Goal: Transaction & Acquisition: Purchase product/service

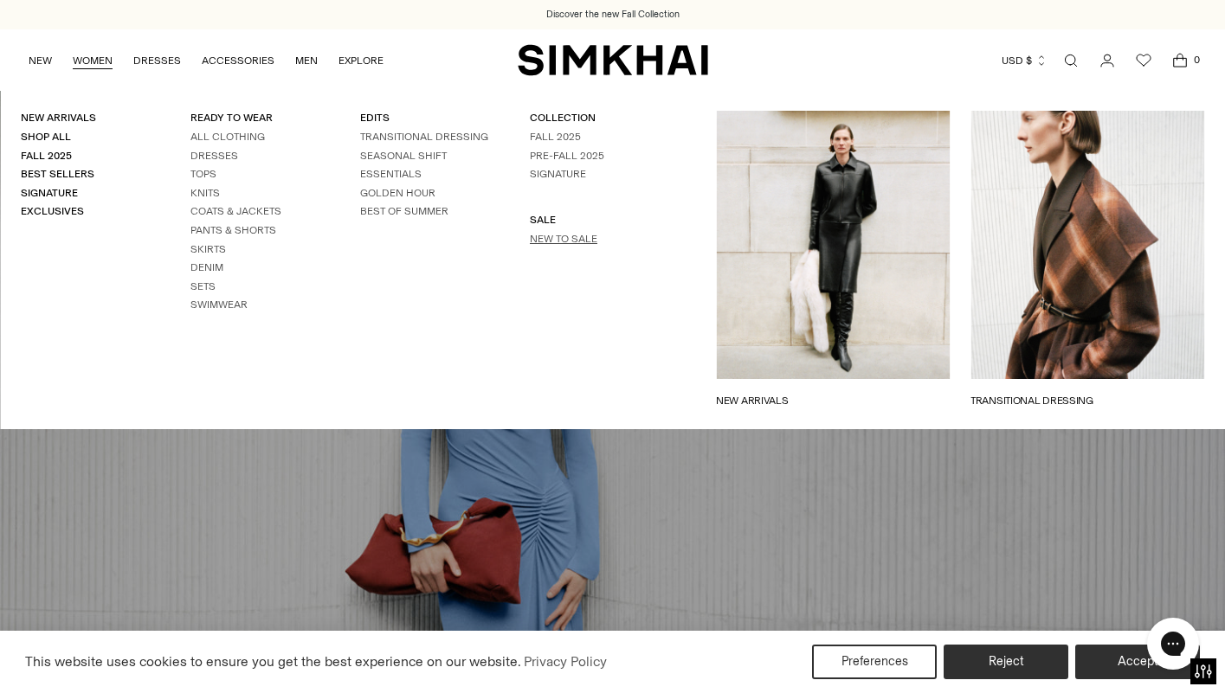
click at [566, 238] on link "New to Sale" at bounding box center [564, 239] width 68 height 12
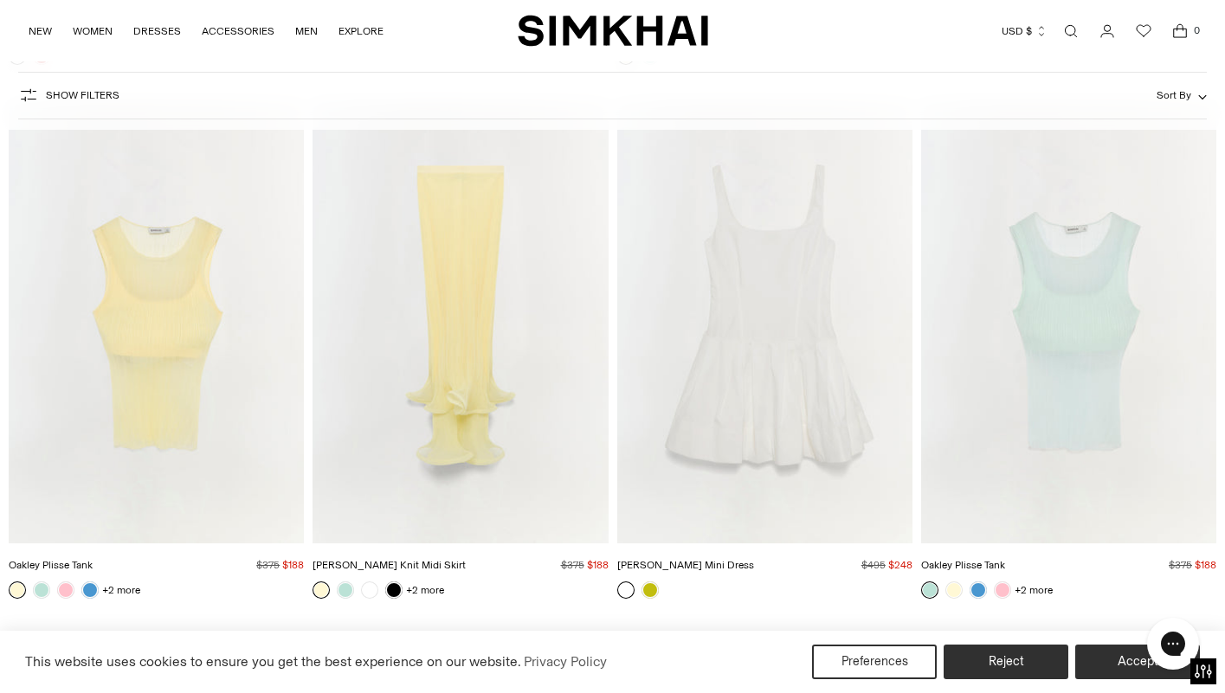
scroll to position [3381, 0]
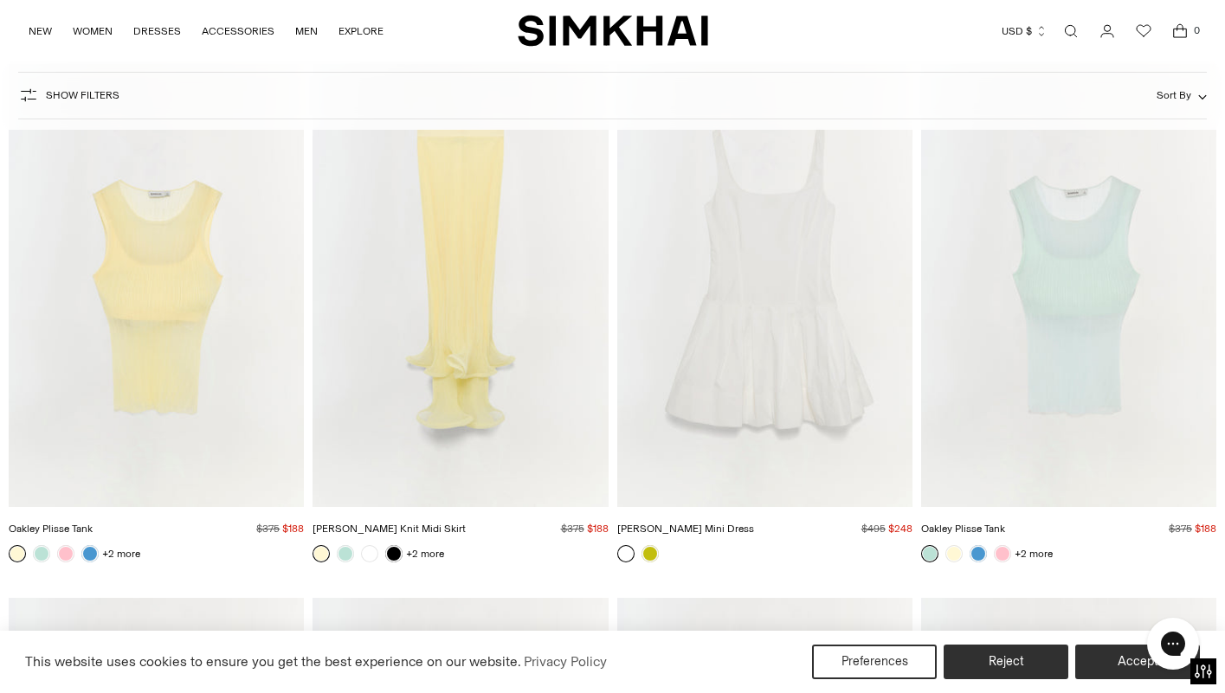
click at [0, 0] on img "Oakley Plisse Tank" at bounding box center [0, 0] width 0 height 0
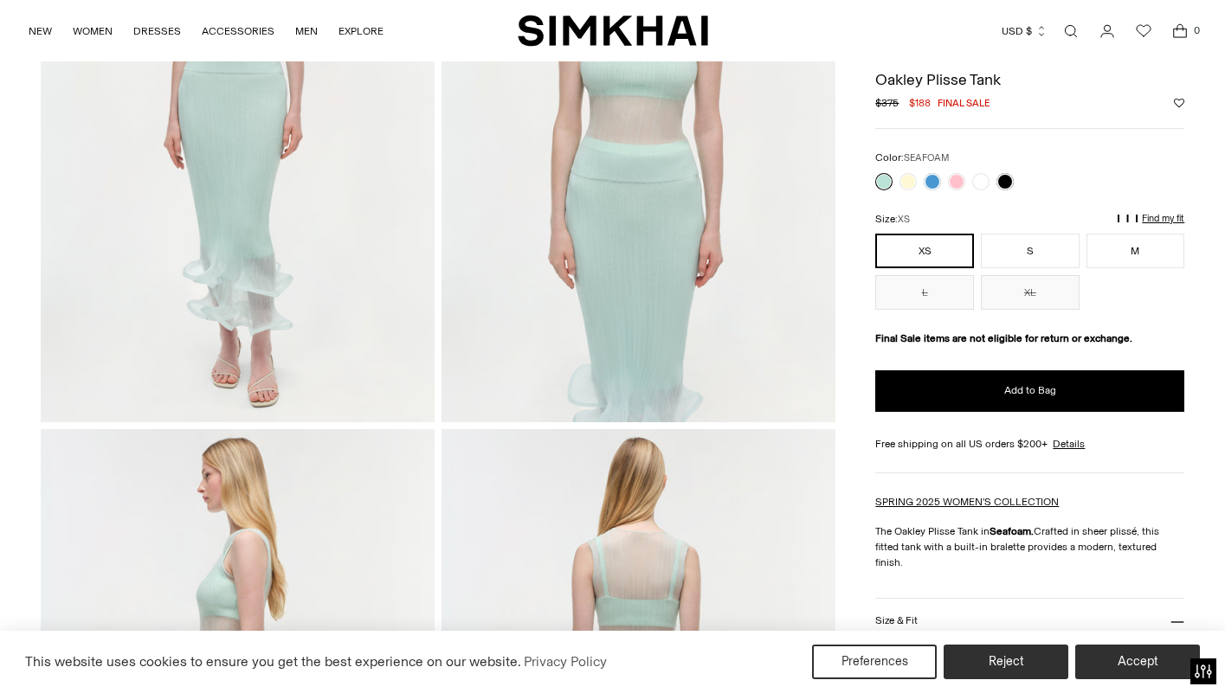
scroll to position [271, 0]
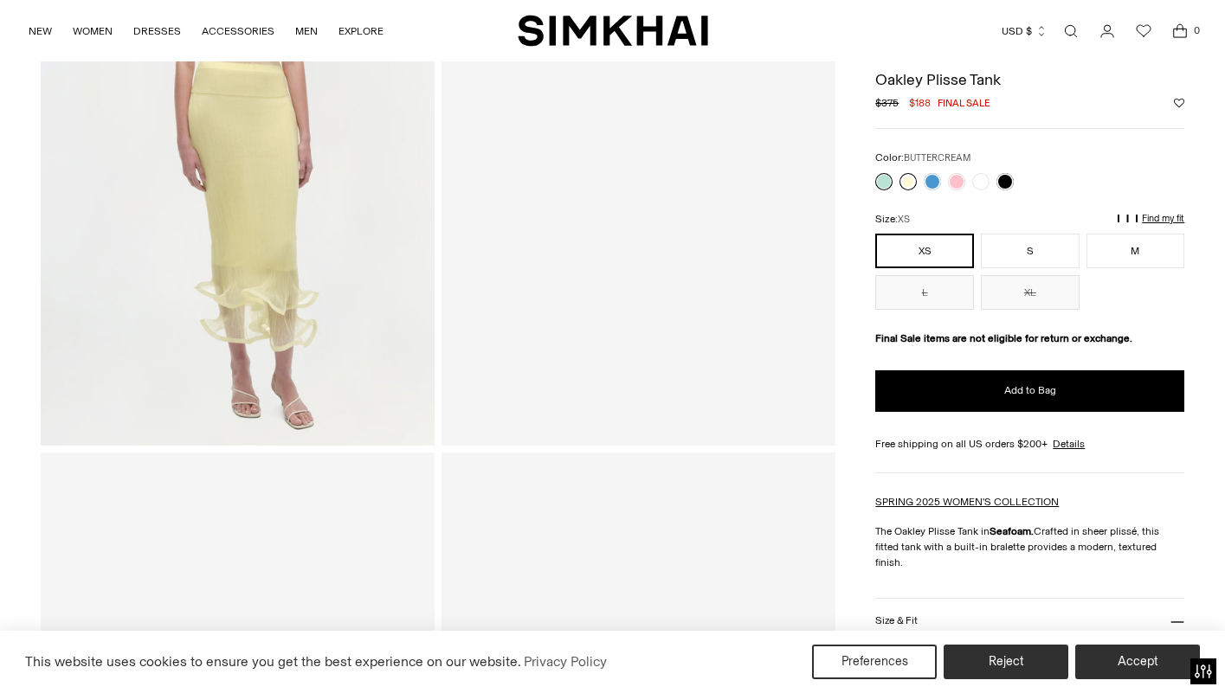
click at [907, 183] on link at bounding box center [907, 181] width 17 height 17
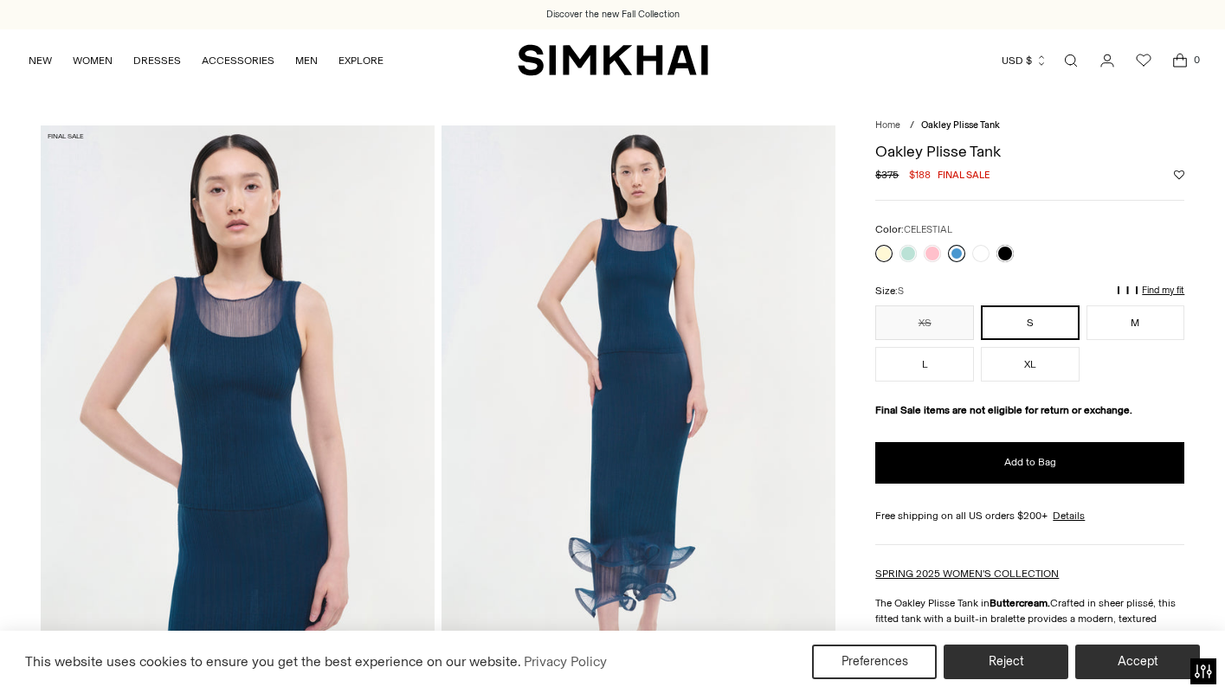
click at [958, 251] on link at bounding box center [956, 253] width 17 height 17
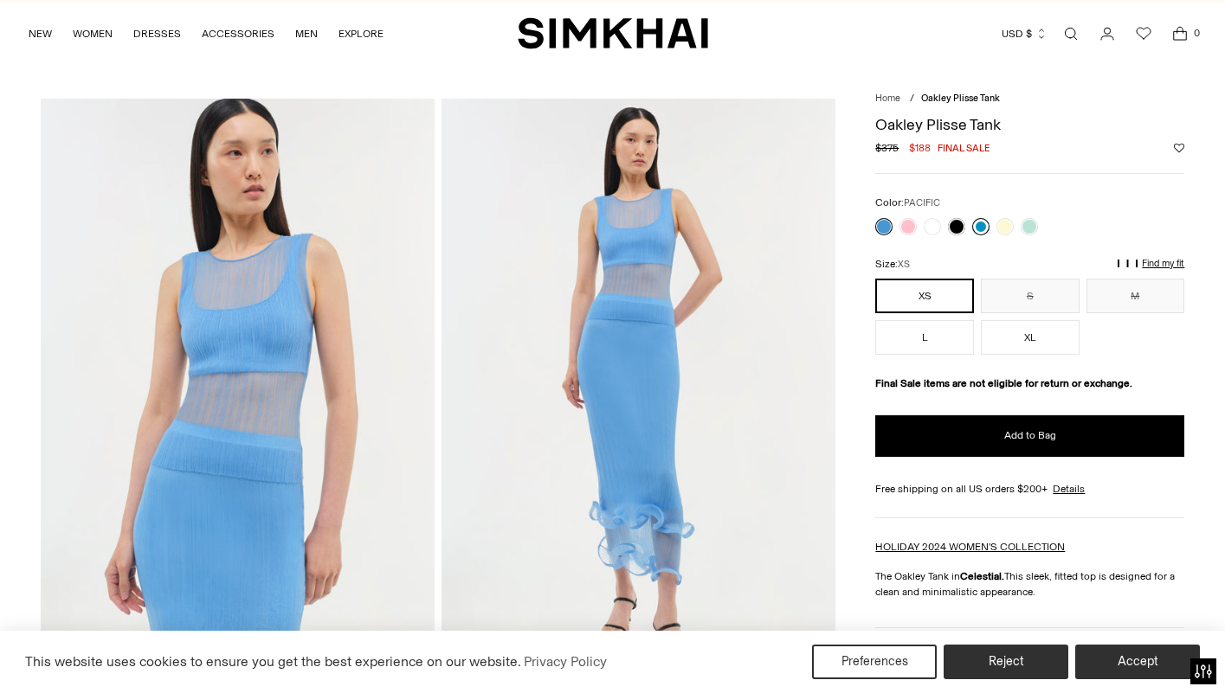
click at [980, 230] on link at bounding box center [980, 226] width 17 height 17
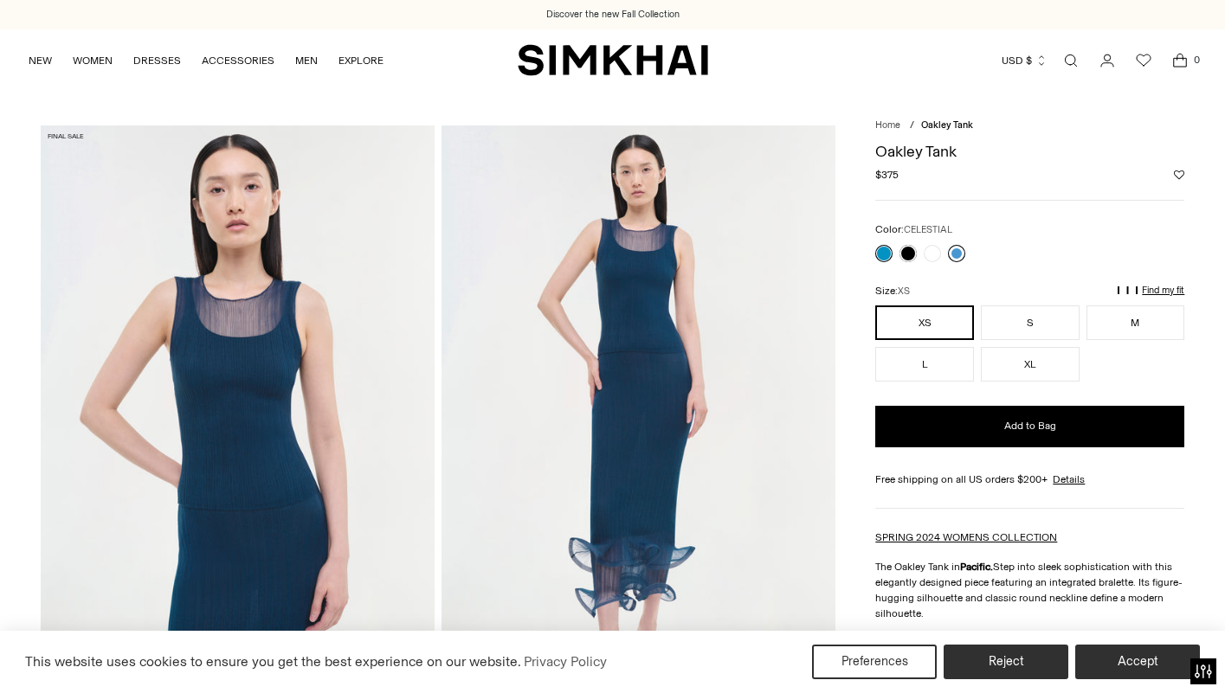
click at [956, 252] on link at bounding box center [956, 253] width 17 height 17
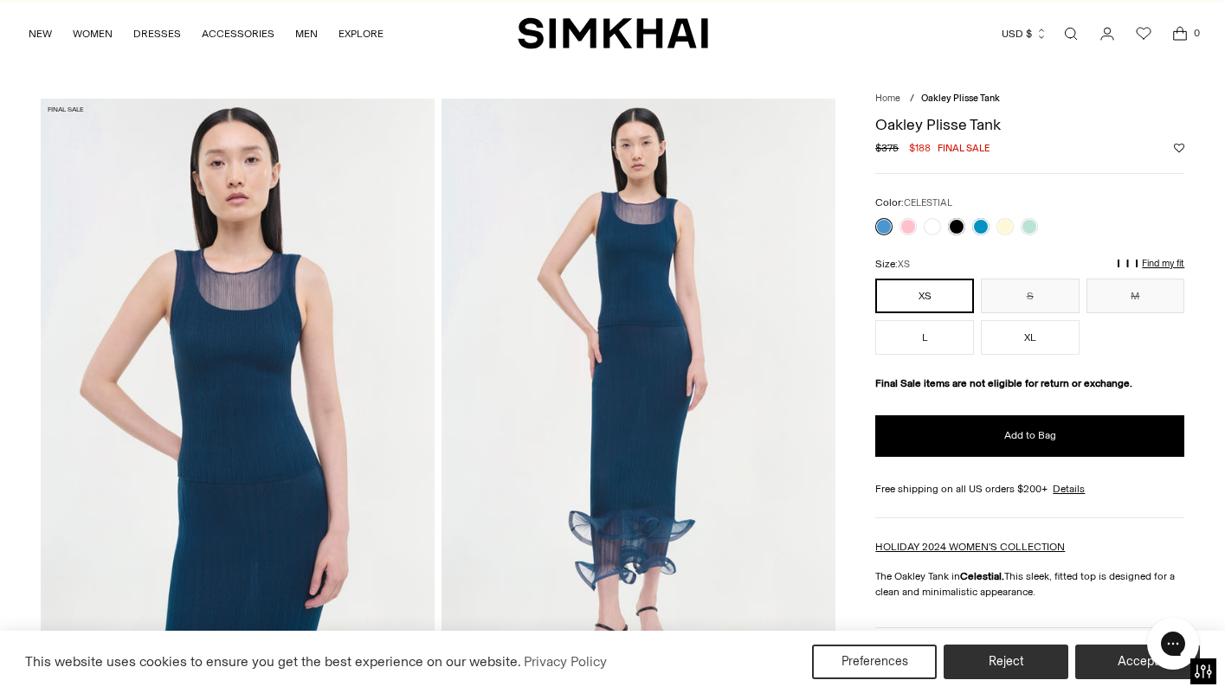
click at [883, 228] on link at bounding box center [883, 226] width 17 height 17
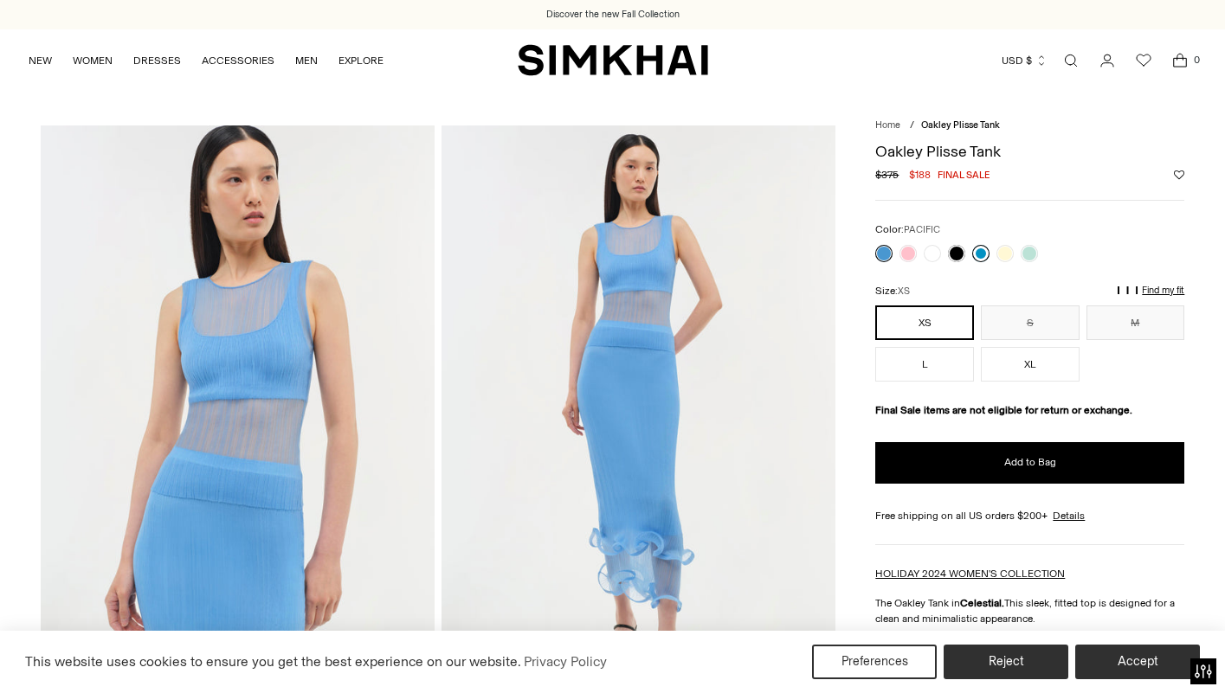
click at [979, 250] on link at bounding box center [980, 253] width 17 height 17
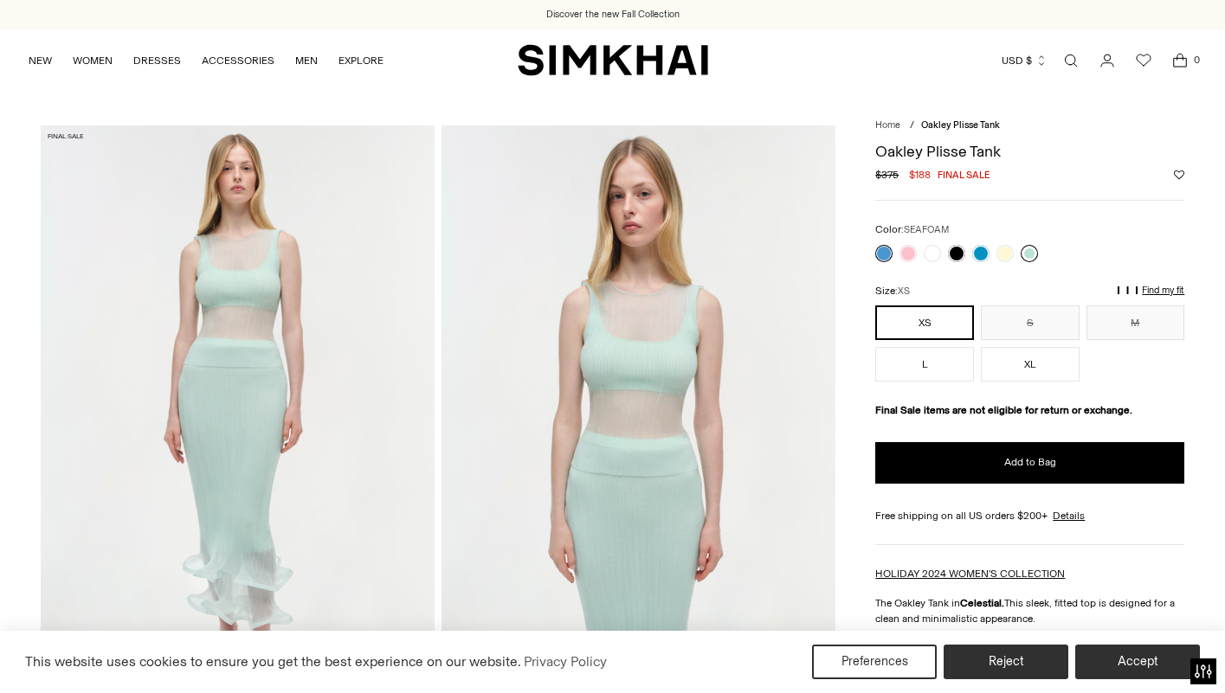
click at [1032, 249] on link at bounding box center [1028, 253] width 17 height 17
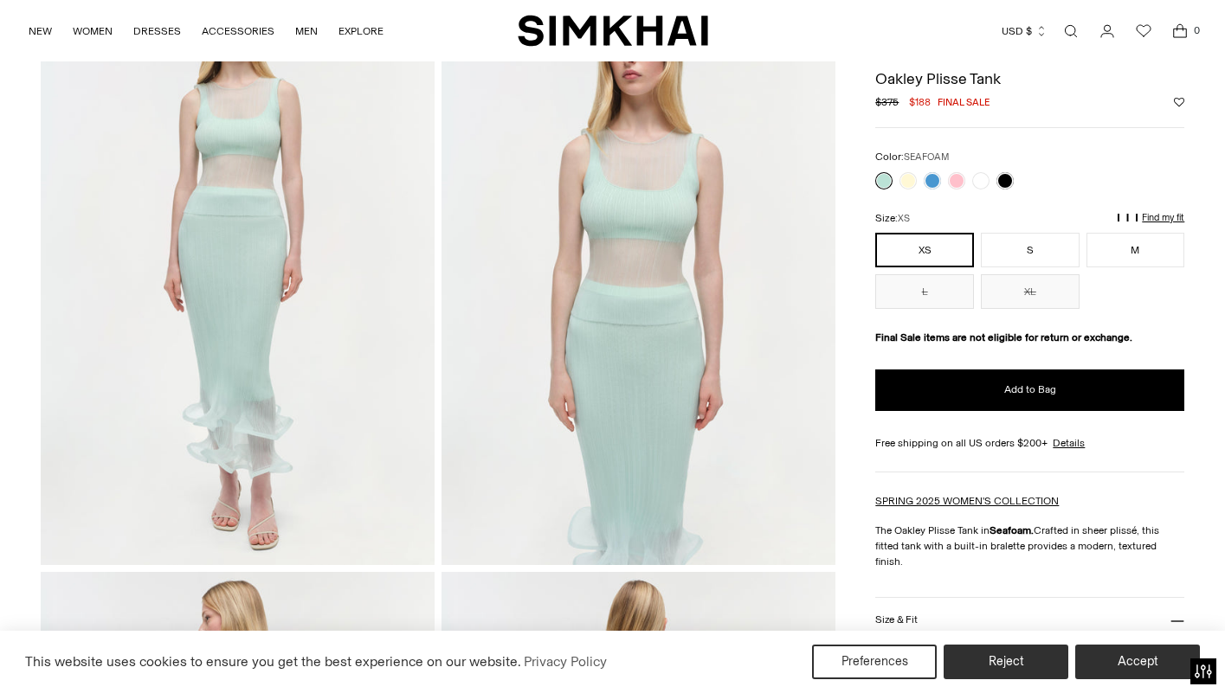
scroll to position [143, 0]
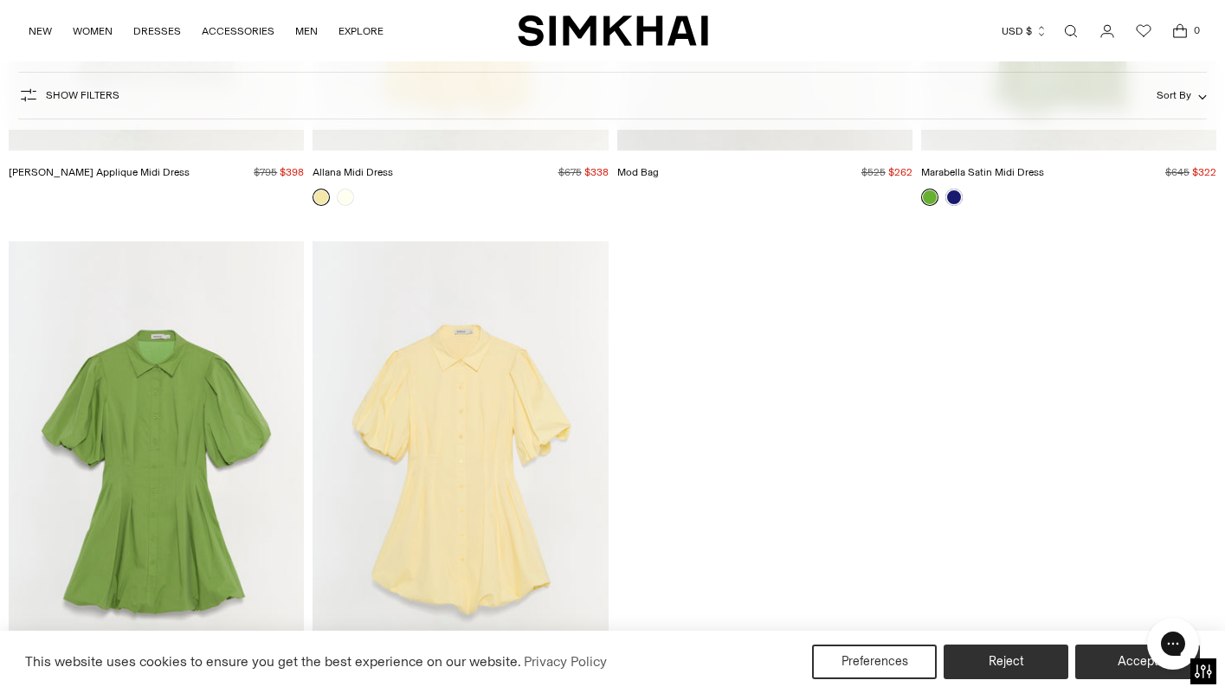
scroll to position [14780, 0]
